Goal: Task Accomplishment & Management: Complete application form

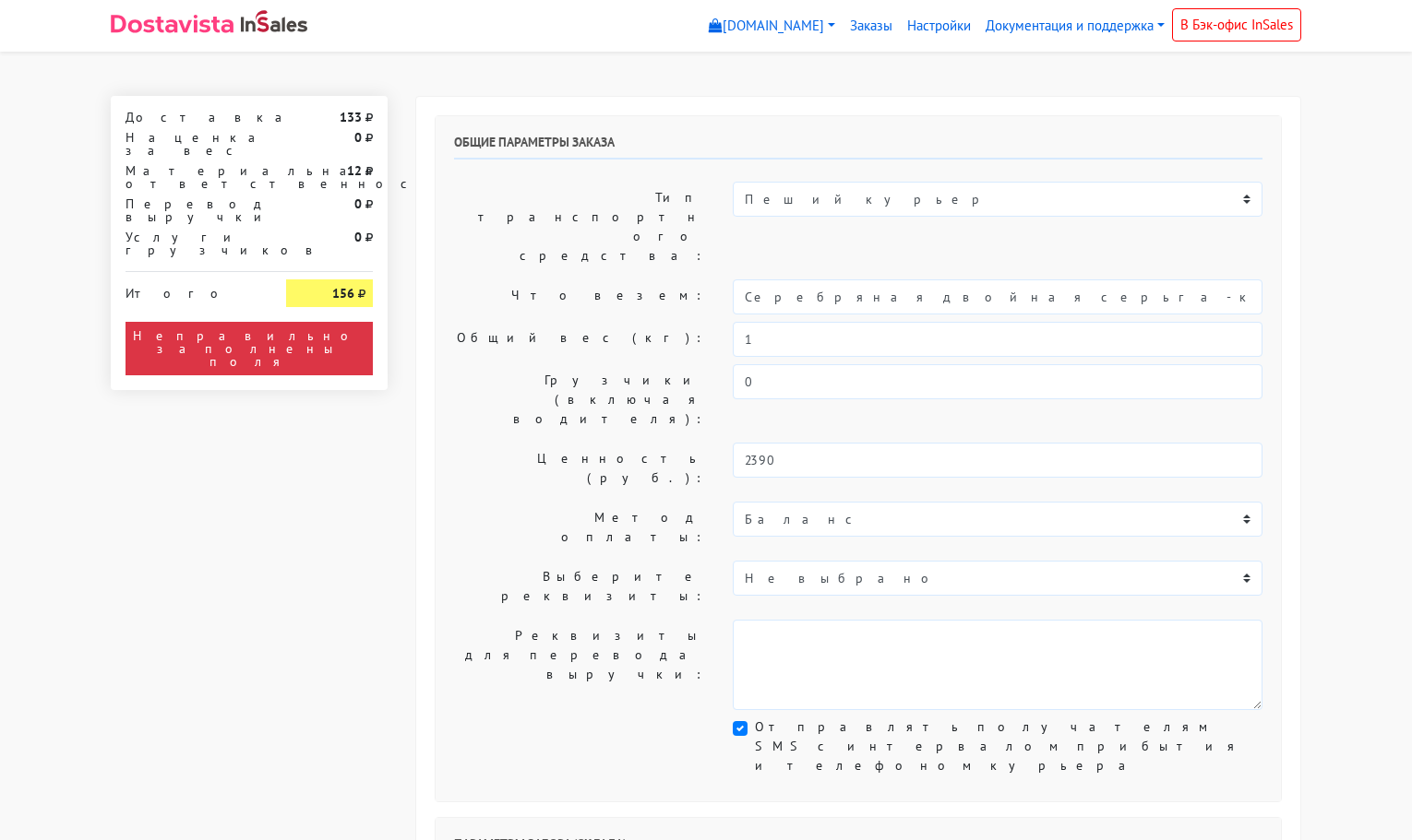
select select "11:00"
select select "21:00"
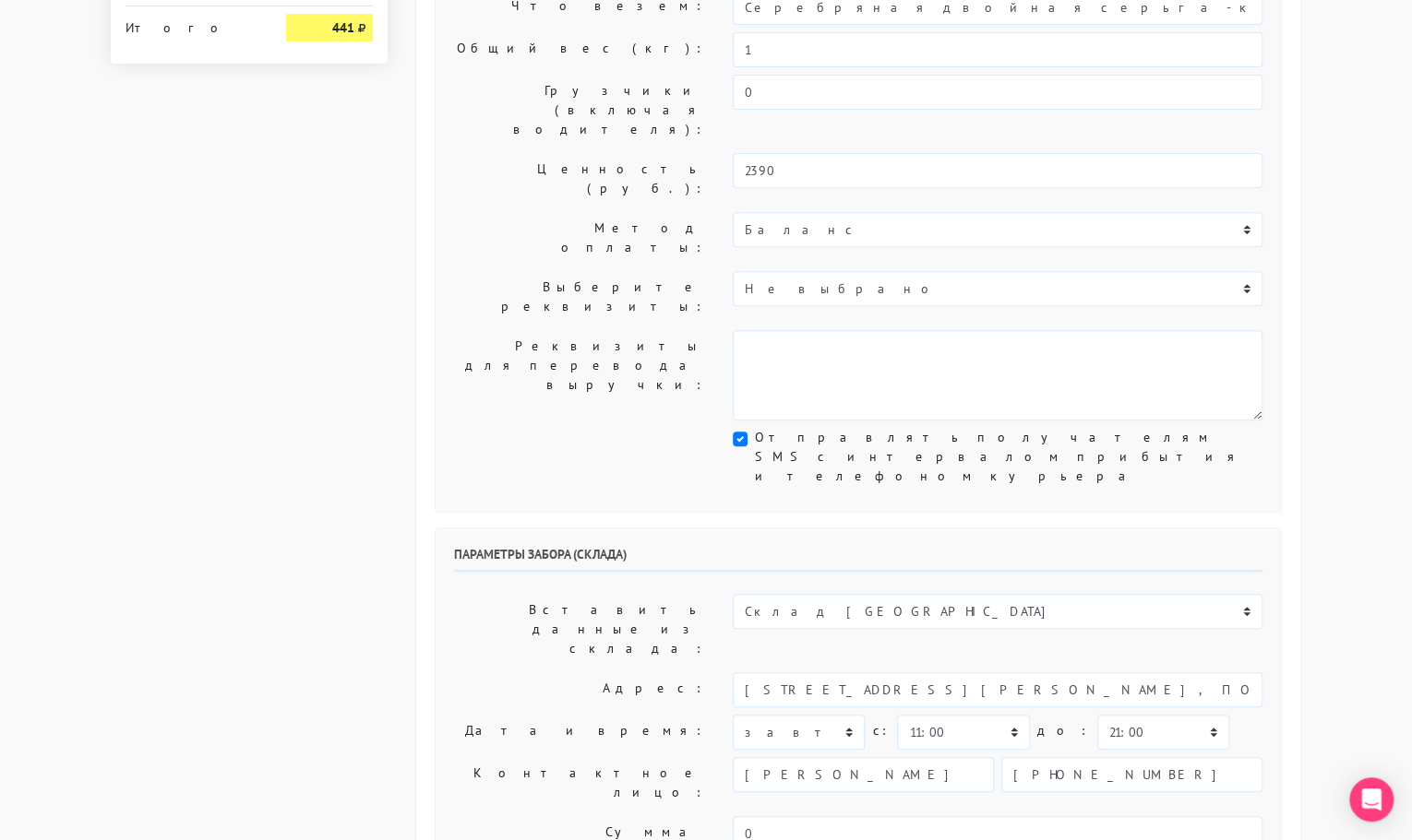
scroll to position [291, 0]
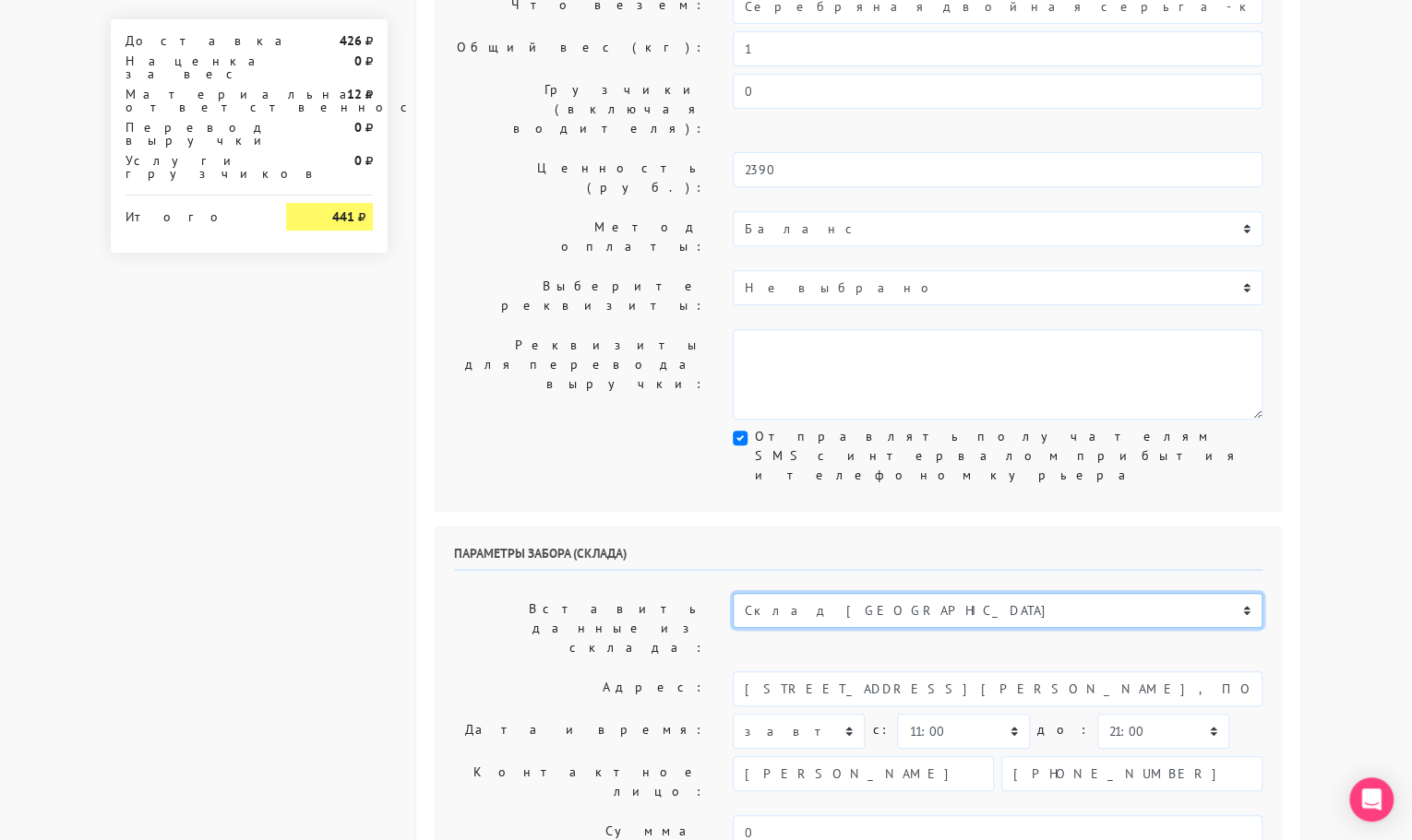
click at [816, 593] on select "Склад [GEOGRAPHIC_DATA] Склад [GEOGRAPHIC_DATA] [GEOGRAPHIC_DATA][PERSON_NAME] …" at bounding box center [998, 611] width 530 height 35
select select "1019"
click at [733, 593] on select "Склад [GEOGRAPHIC_DATA] Склад [GEOGRAPHIC_DATA] [GEOGRAPHIC_DATA][PERSON_NAME] …" at bounding box center [998, 611] width 530 height 35
type input "[STREET_ADDRESS][PERSON_NAME]"
type input "89251806702"
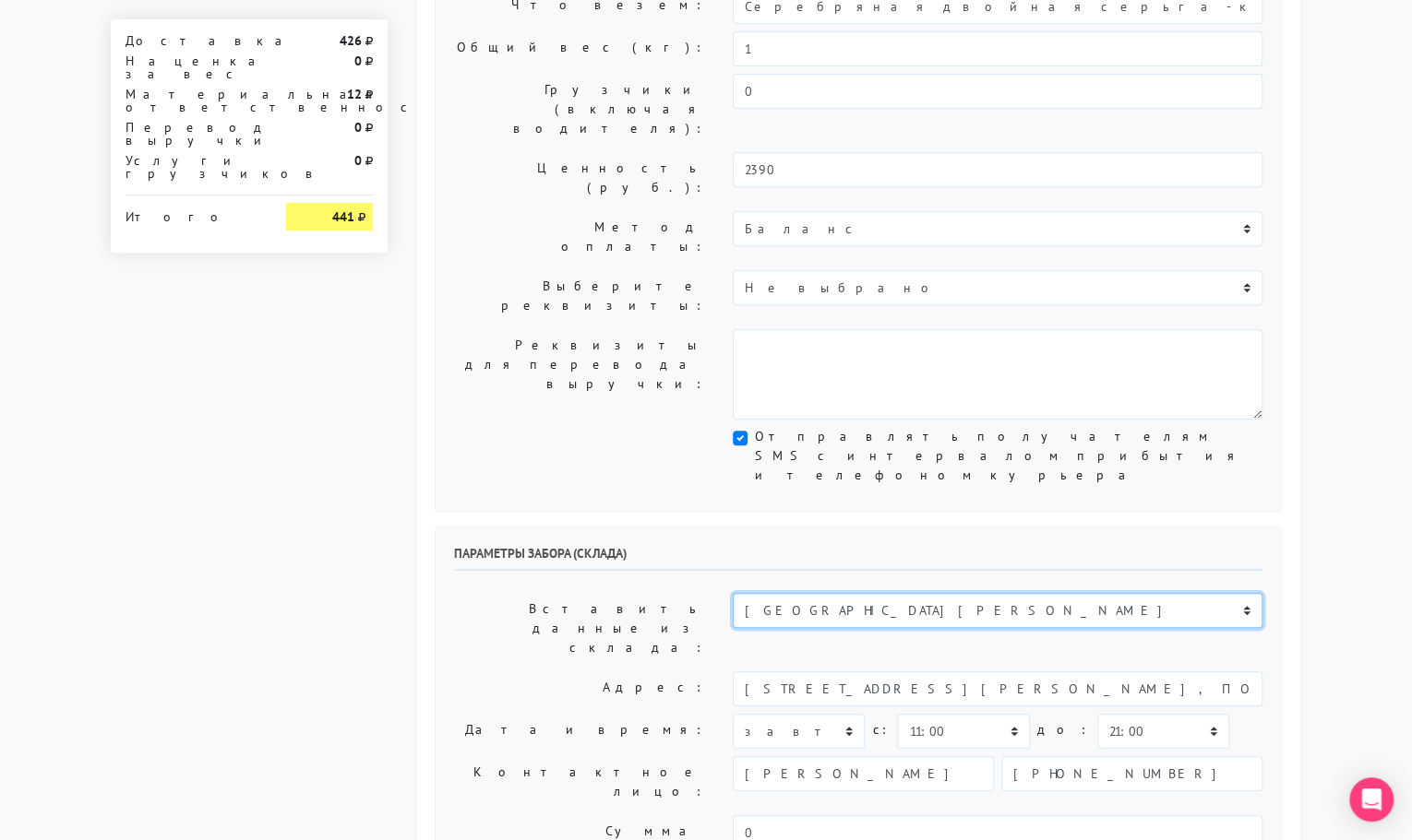
type textarea "Магазин серебряных украшений SBLESKOM (вход со стороны [GEOGRAPHIC_DATA])"
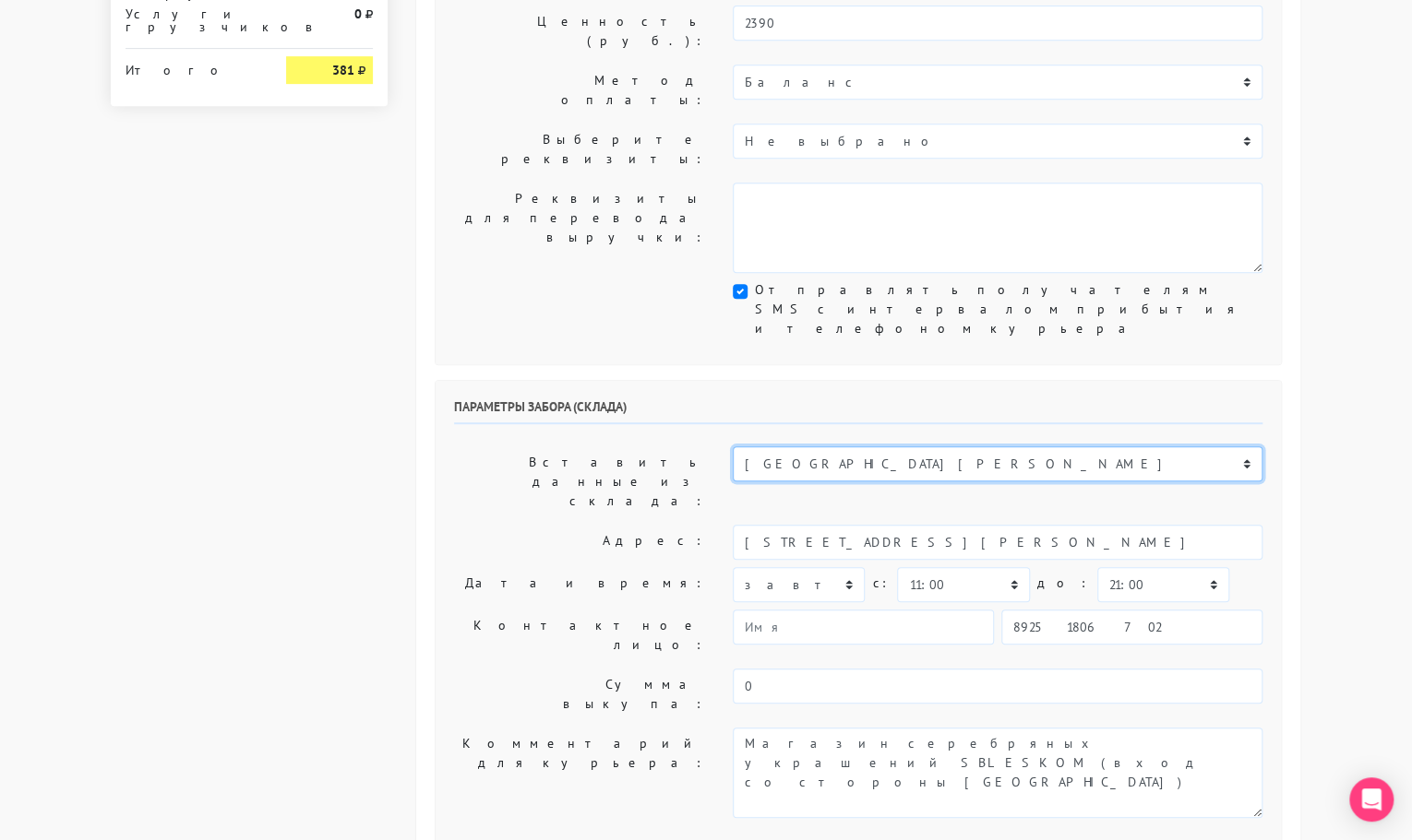
scroll to position [444, 0]
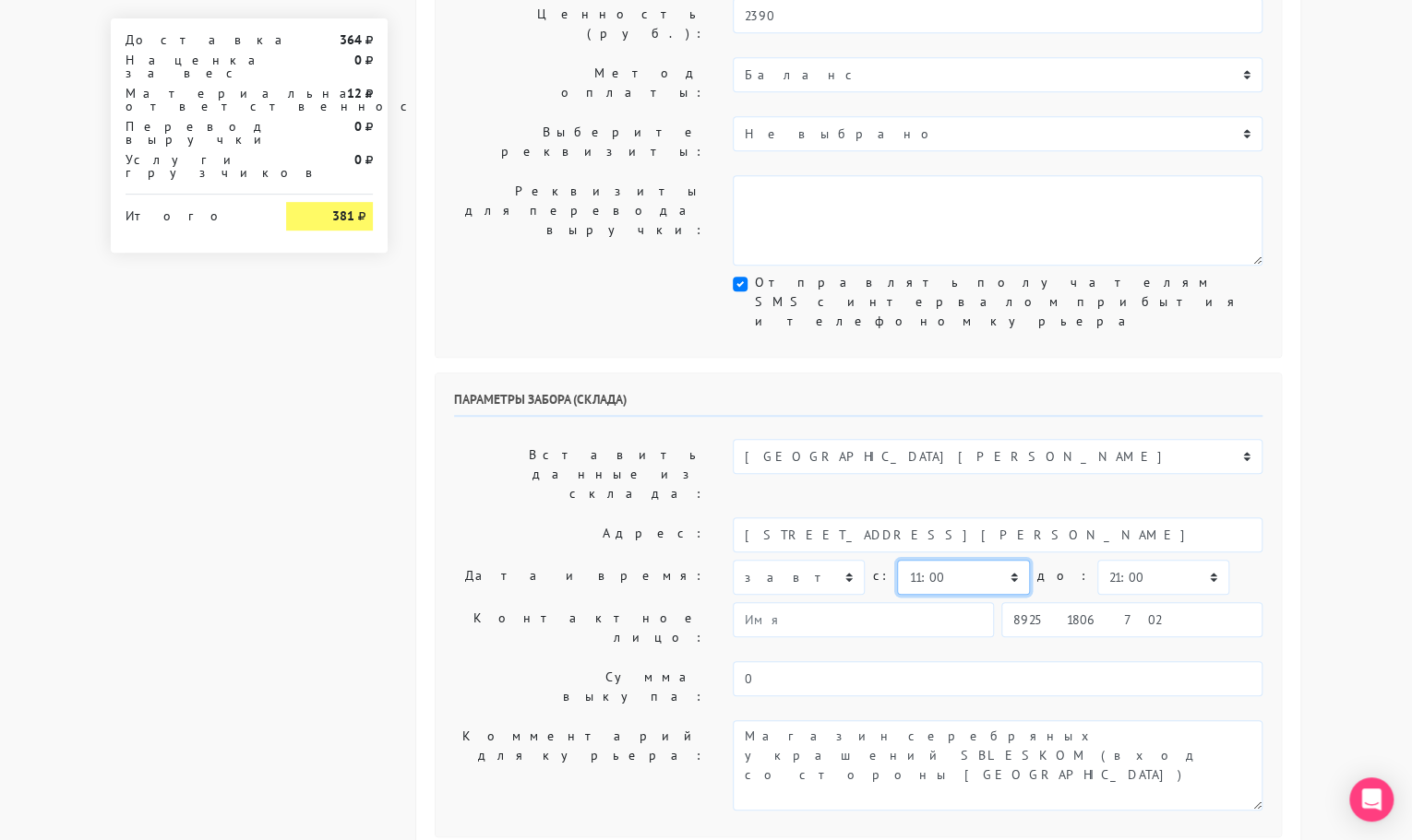
click at [908, 560] on select "00:00 00:30 01:00 01:30 02:00 02:30 03:00 03:30 04:00 04:30 05:00 05:30 06:00 0…" at bounding box center [963, 578] width 132 height 35
select select "12:30"
click at [897, 560] on select "00:00 00:30 01:00 01:30 02:00 02:30 03:00 03:30 04:00 04:30 05:00 05:30 06:00 0…" at bounding box center [963, 578] width 132 height 35
click at [1104, 560] on select "00:00 00:30 01:00 01:30 02:00 02:30 03:00 03:30 04:00 04:30 05:00 05:30 06:00 0…" at bounding box center [1164, 578] width 132 height 35
select select "13:00"
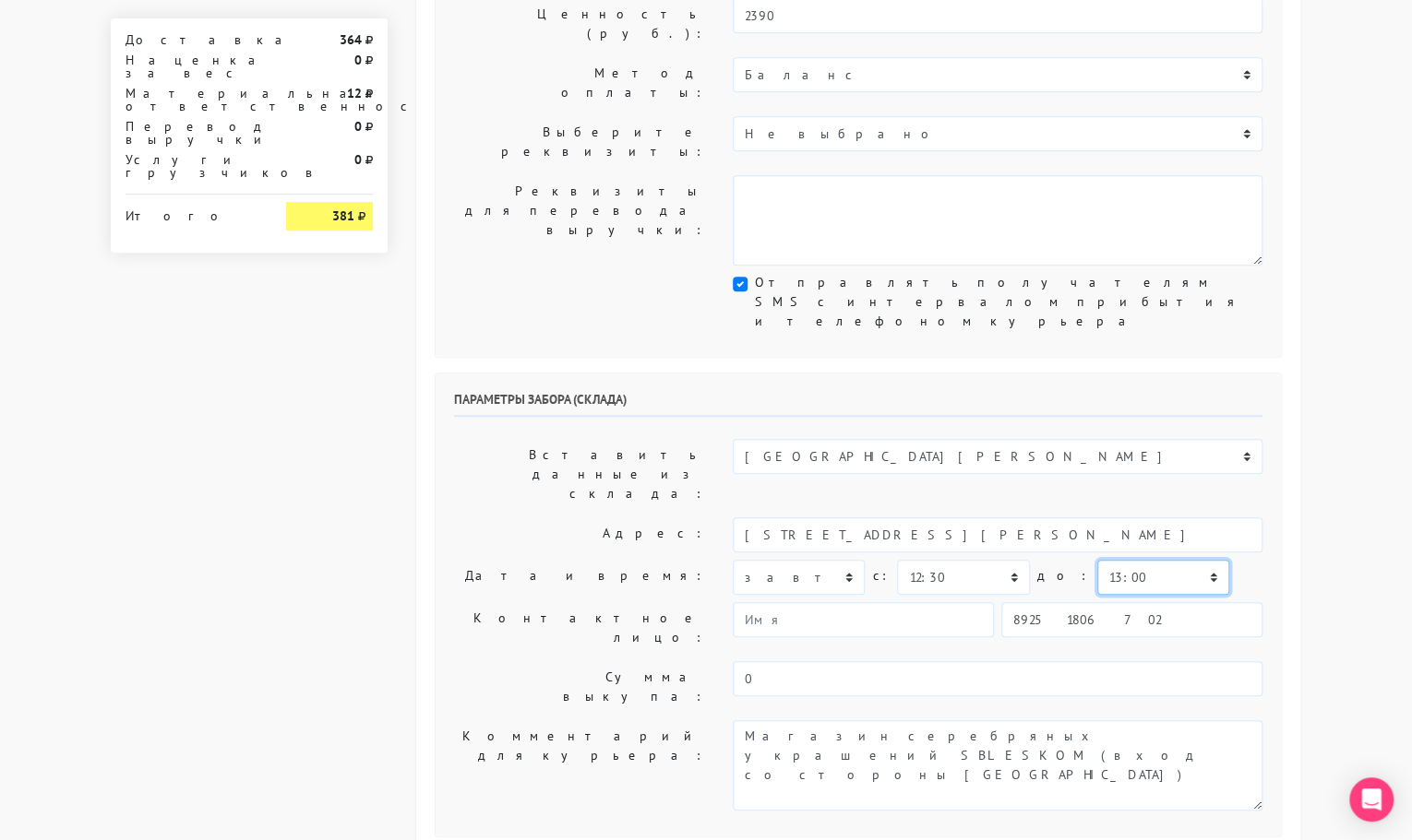
click at [1098, 560] on select "00:00 00:30 01:00 01:30 02:00 02:30 03:00 03:30 04:00 04:30 05:00 05:30 06:00 0…" at bounding box center [1164, 578] width 132 height 35
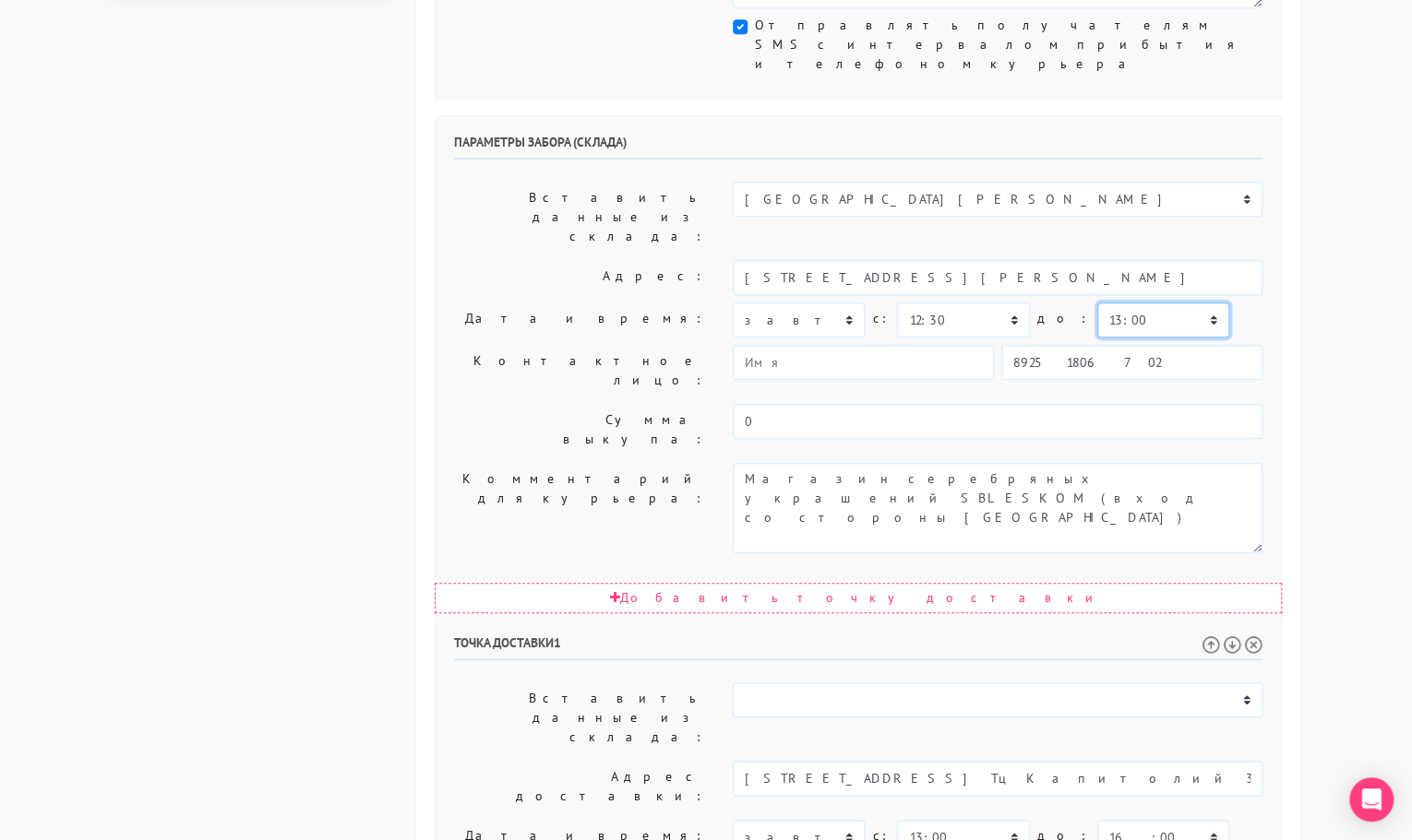
scroll to position [706, 0]
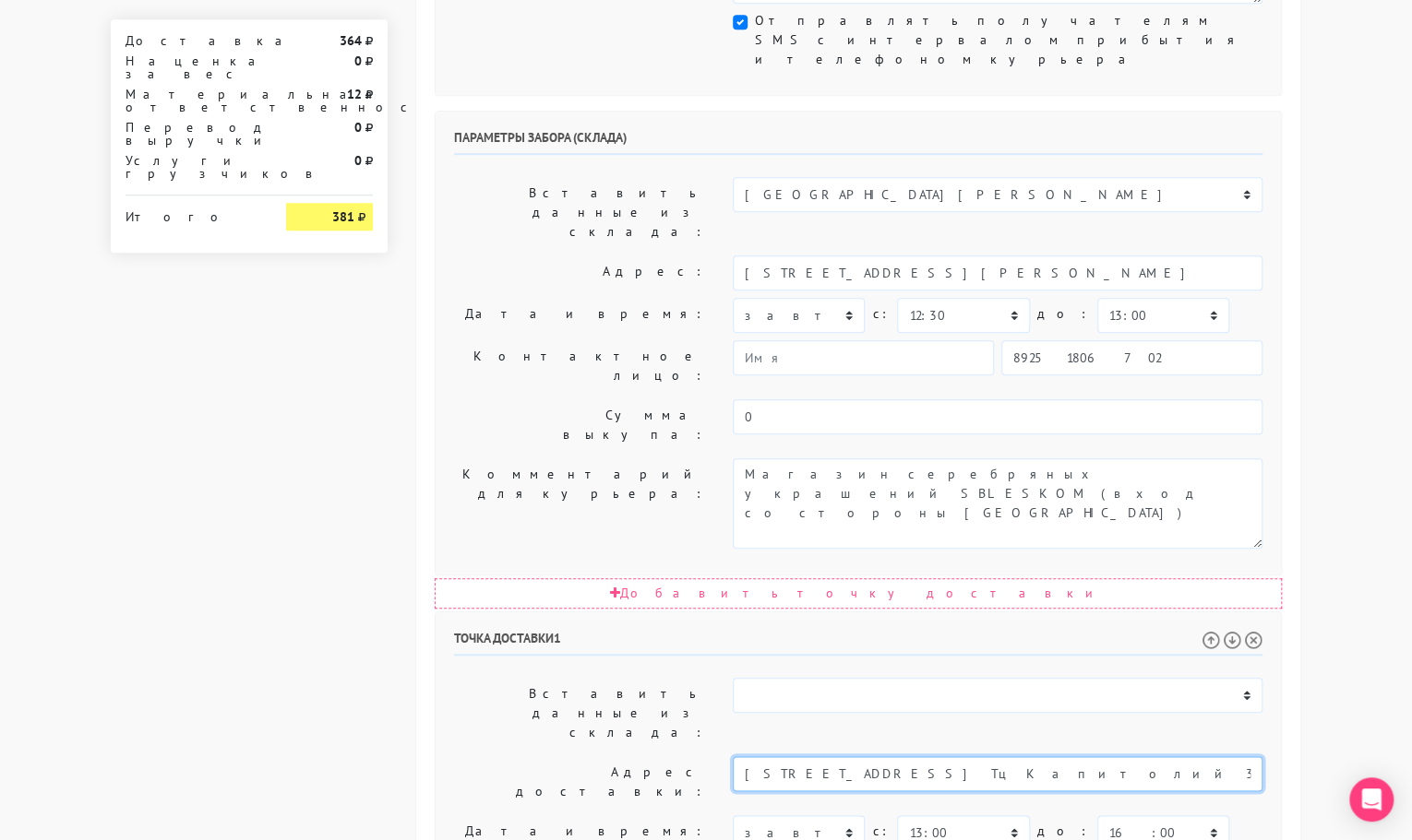
drag, startPoint x: 1202, startPoint y: 482, endPoint x: 920, endPoint y: 496, distance: 282.3
click at [920, 756] on input "[STREET_ADDRESS] Тц Капитолий 3 этаж Магазин «Республика»" at bounding box center [998, 774] width 530 height 35
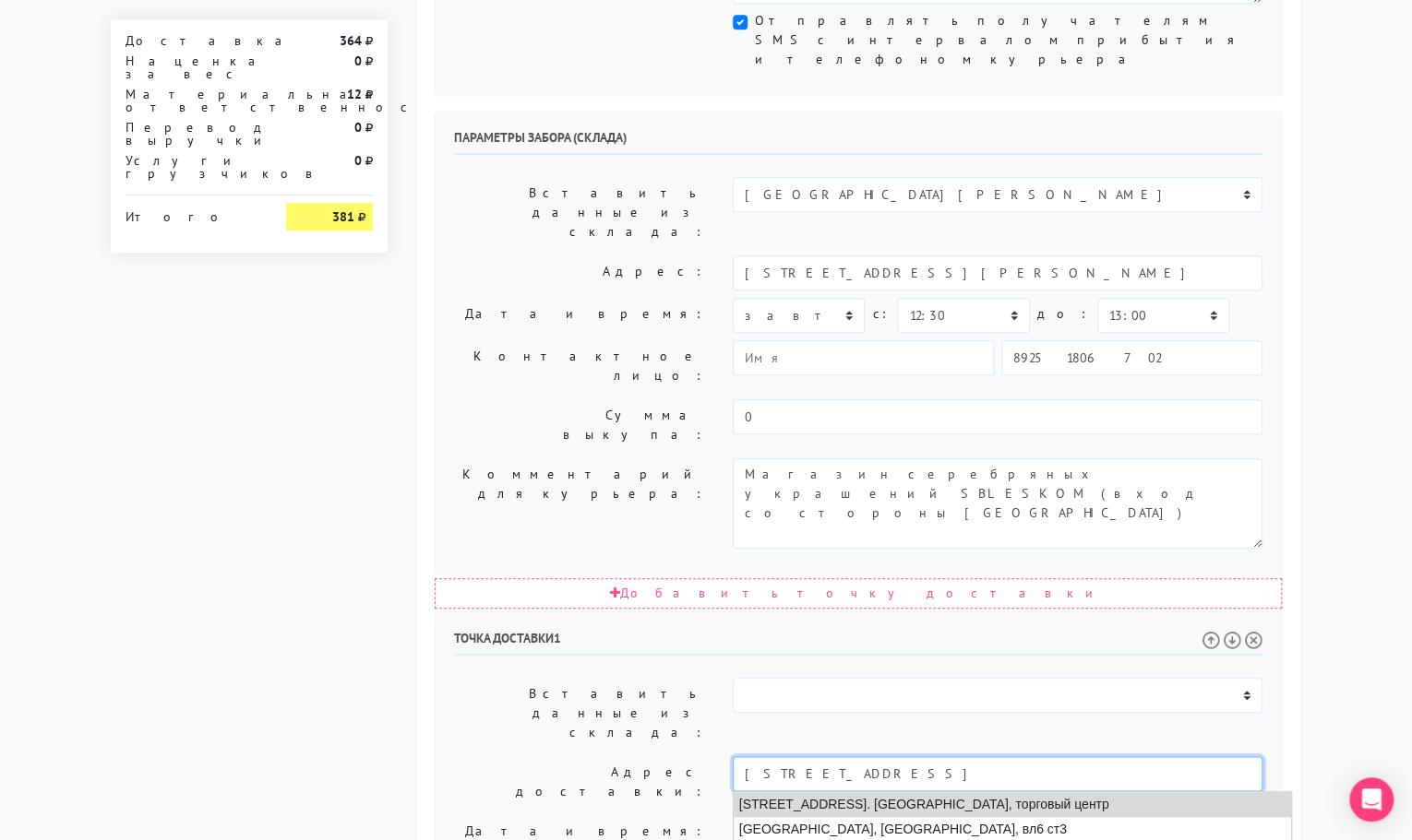
click at [971, 793] on li "[STREET_ADDRESS]. [GEOGRAPHIC_DATA], торговый центр" at bounding box center [1013, 805] width 558 height 25
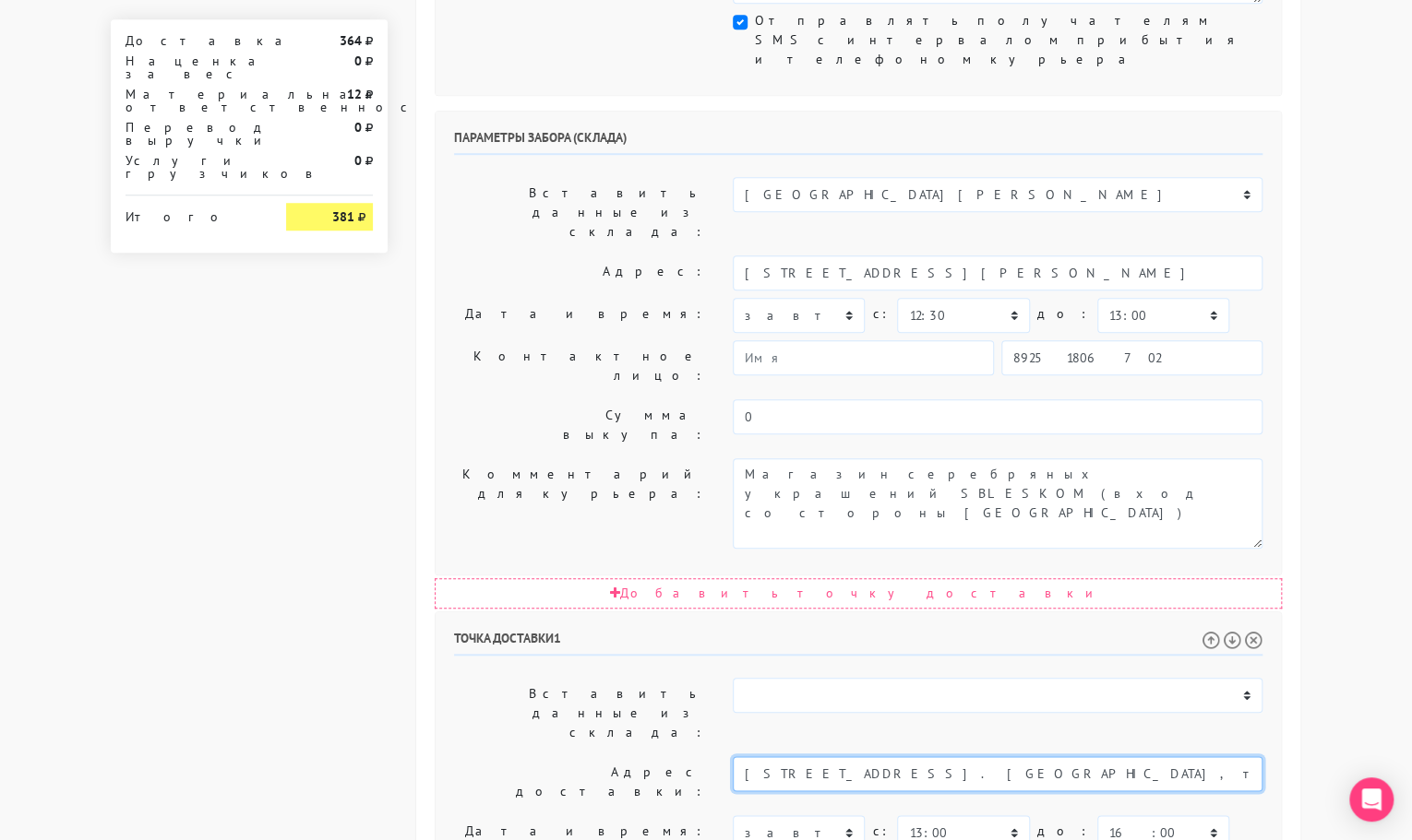
type input "[STREET_ADDRESS]. [GEOGRAPHIC_DATA], торговый центр"
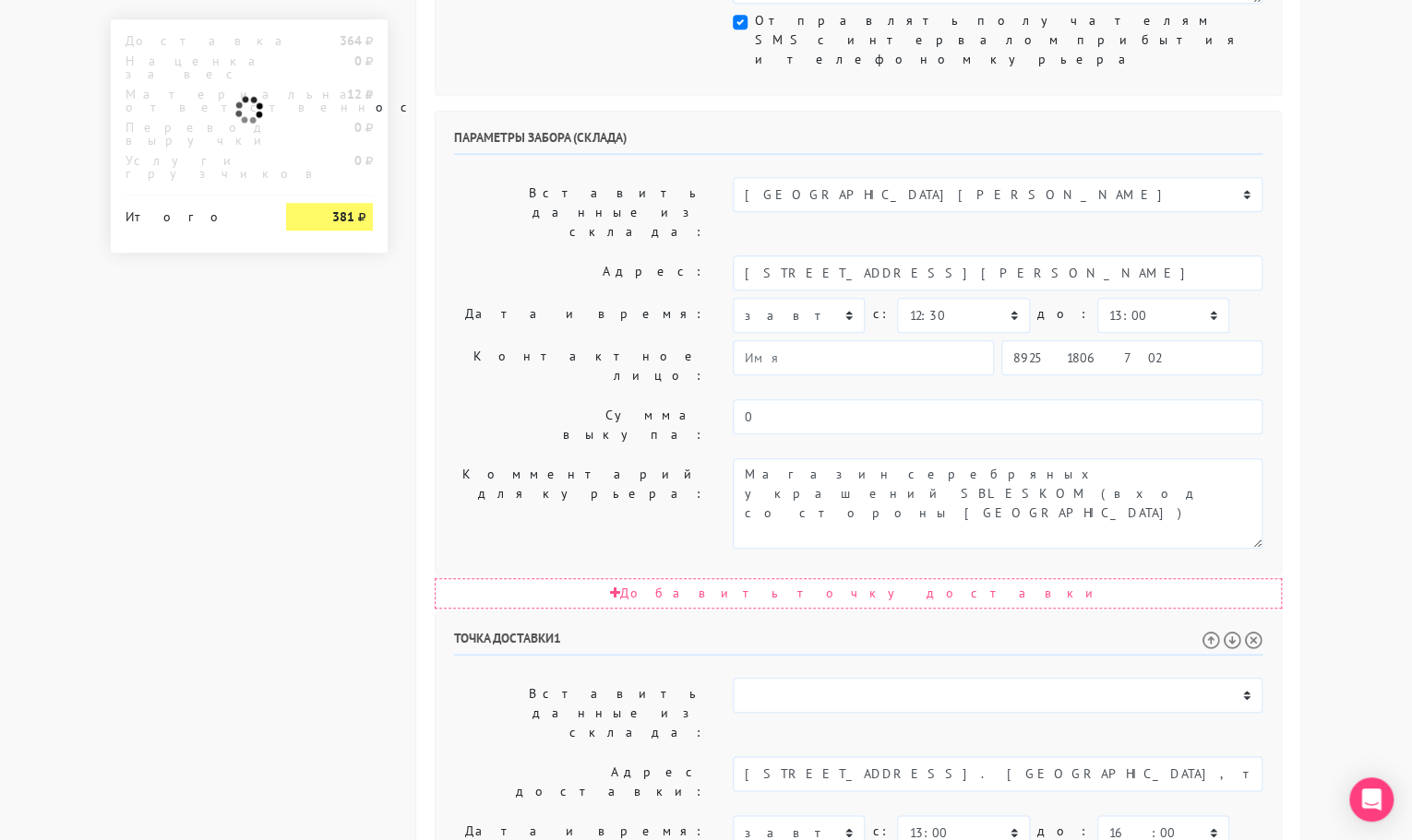
paste textarea "Тц Капитолий 3 этаж Магазин «Республика»"
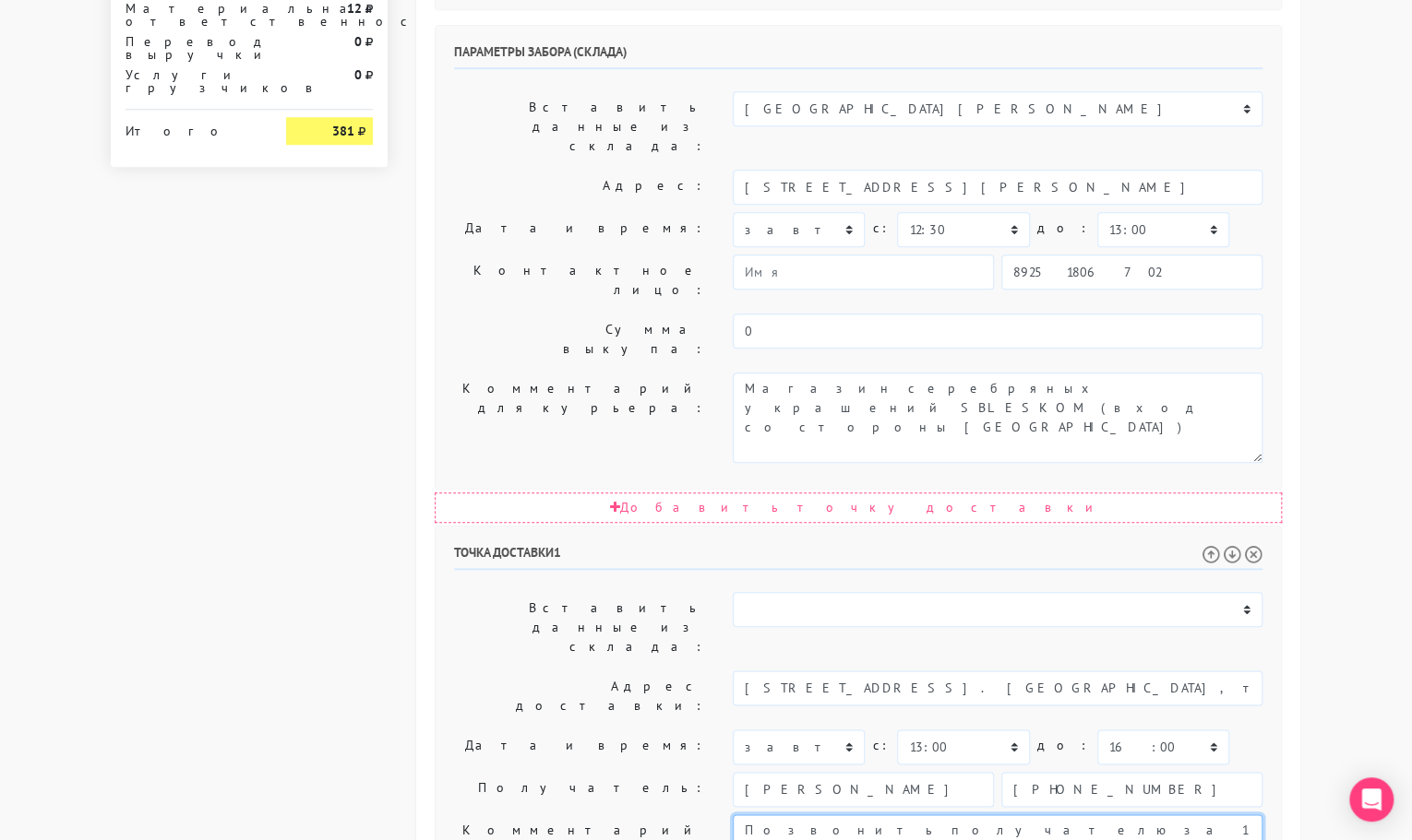
scroll to position [854, 0]
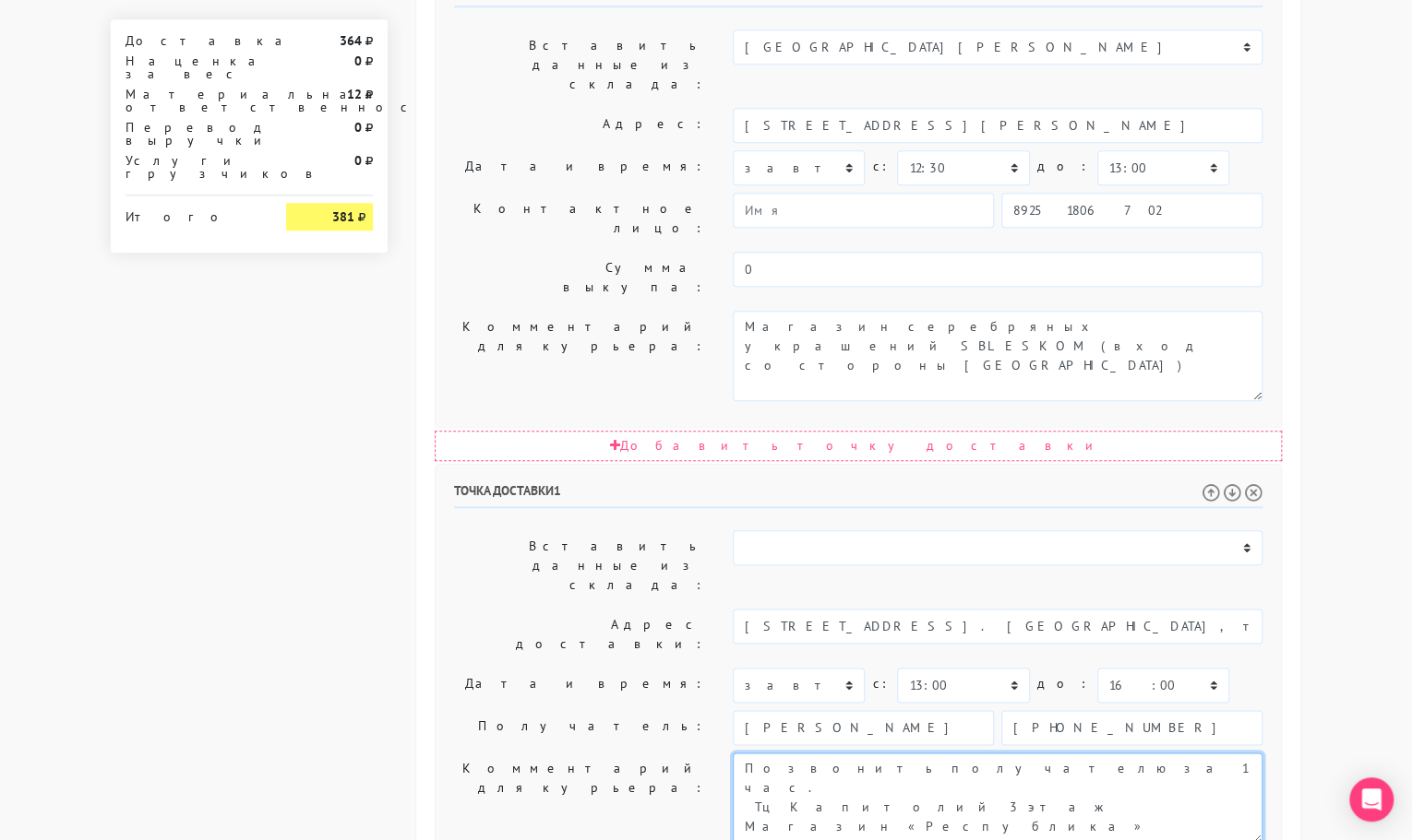
type textarea "Позвонить получателю за 1 час. Тц Капитолий 3 этаж Магазин «Республика»"
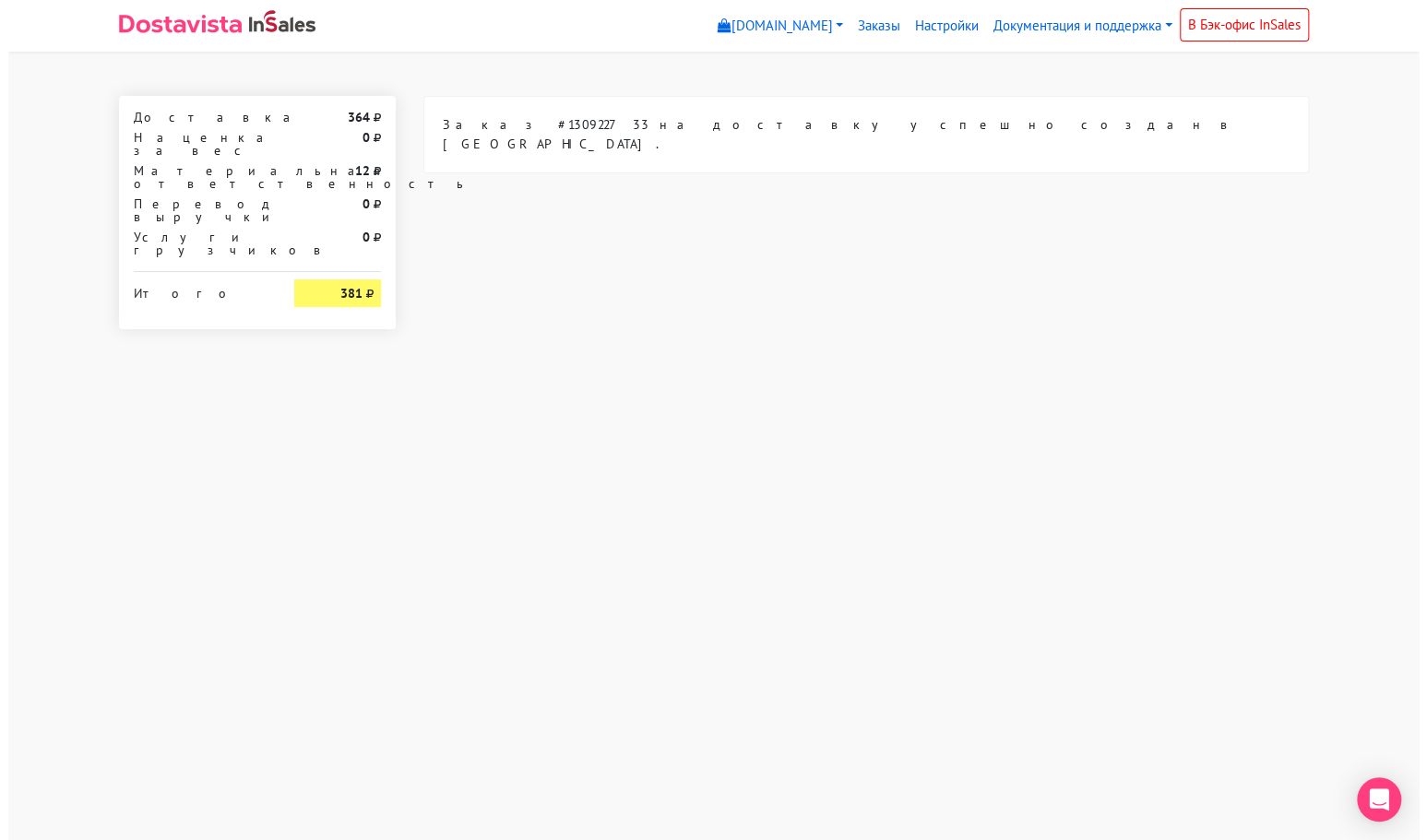
scroll to position [0, 0]
